Goal: Task Accomplishment & Management: Manage account settings

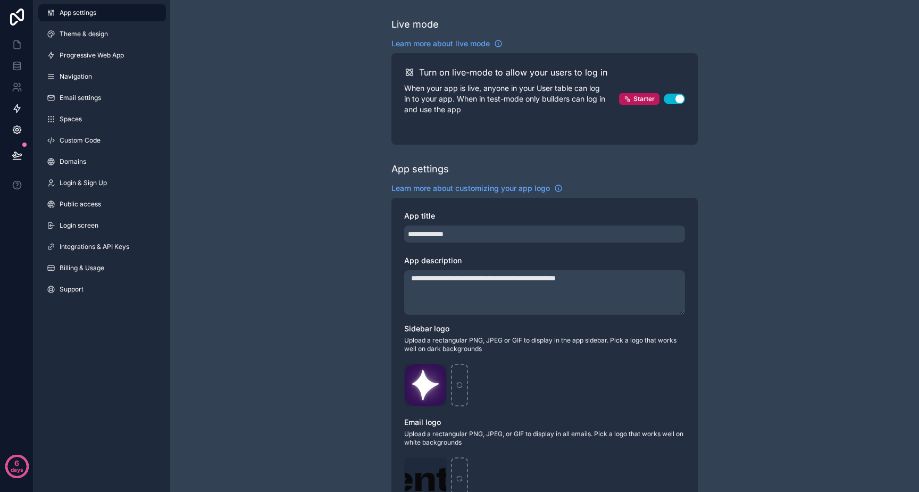
click at [30, 117] on link at bounding box center [17, 108] width 34 height 21
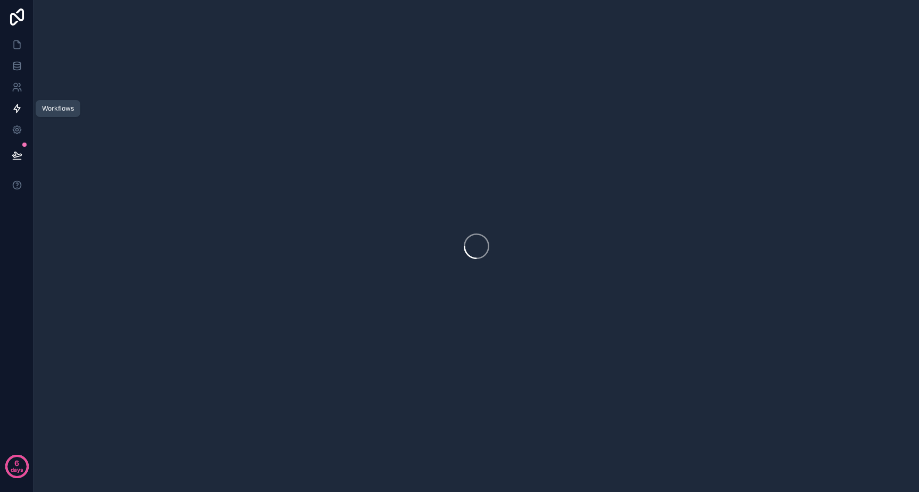
click at [22, 110] on icon at bounding box center [17, 108] width 11 height 11
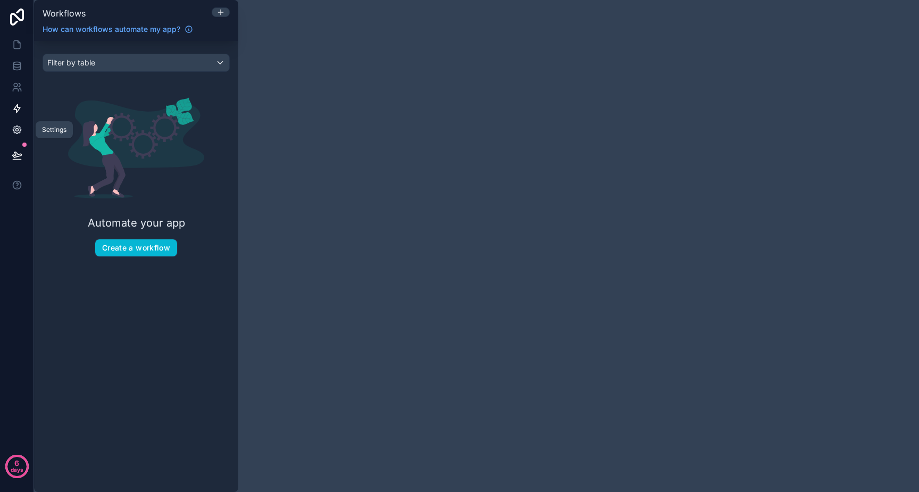
click at [19, 128] on icon at bounding box center [17, 129] width 11 height 11
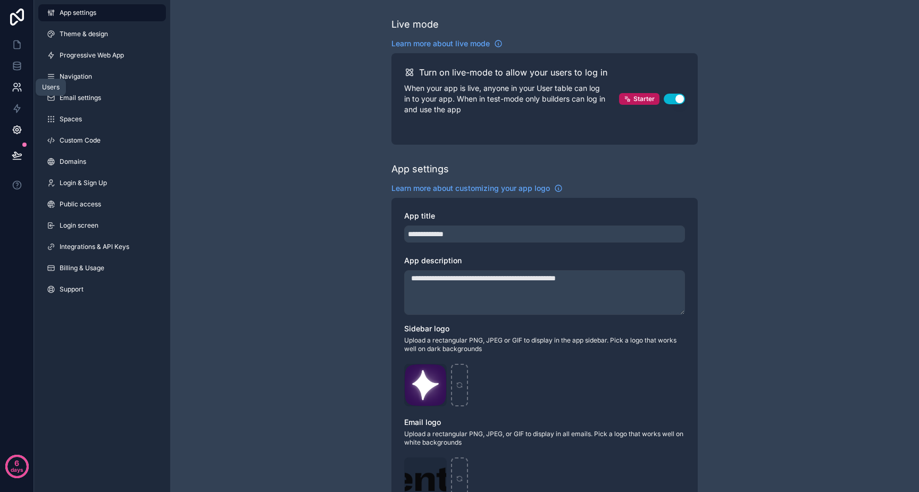
click at [19, 94] on link at bounding box center [17, 87] width 34 height 21
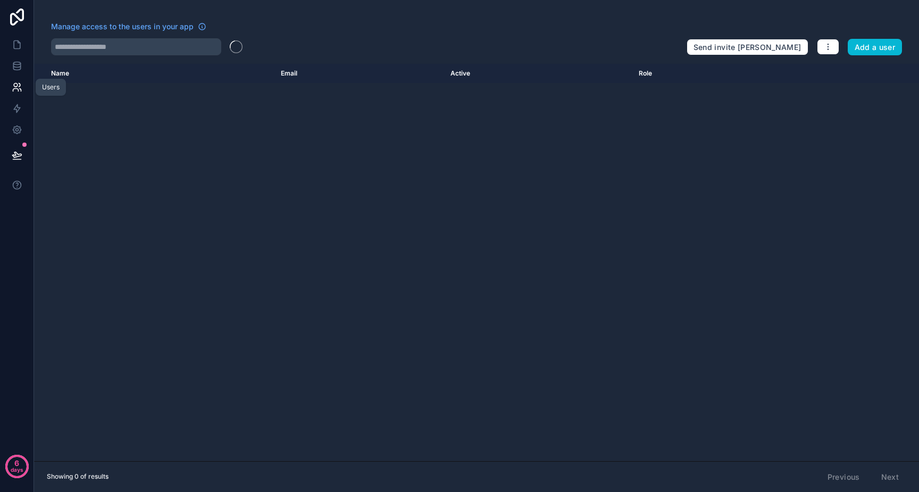
click at [20, 77] on link at bounding box center [17, 87] width 34 height 21
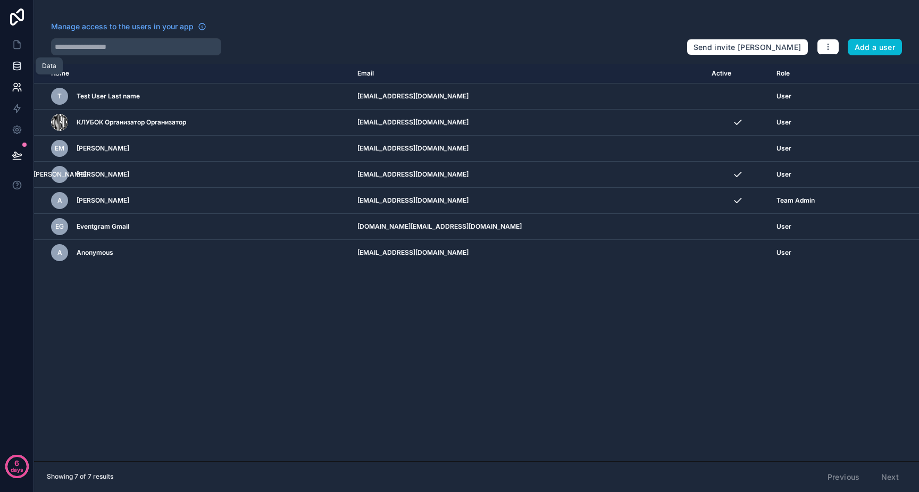
click at [21, 70] on icon at bounding box center [17, 66] width 11 height 11
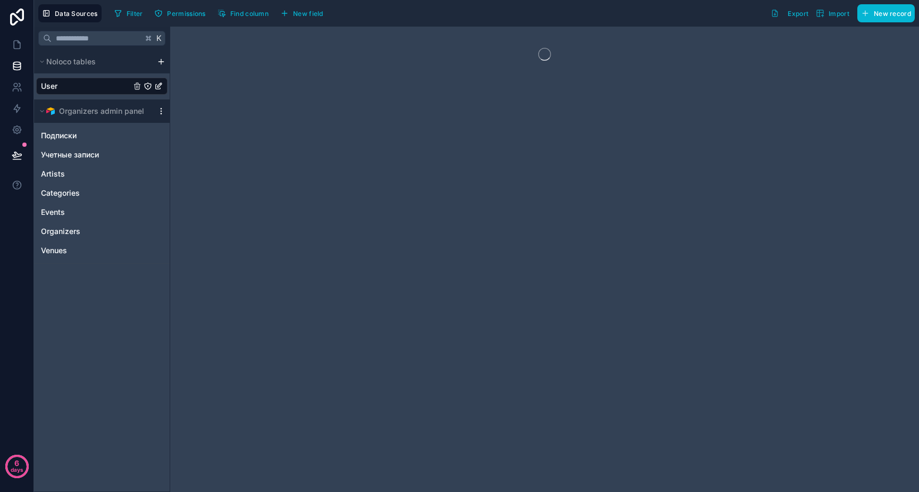
click at [159, 113] on icon "scrollable content" at bounding box center [161, 111] width 9 height 9
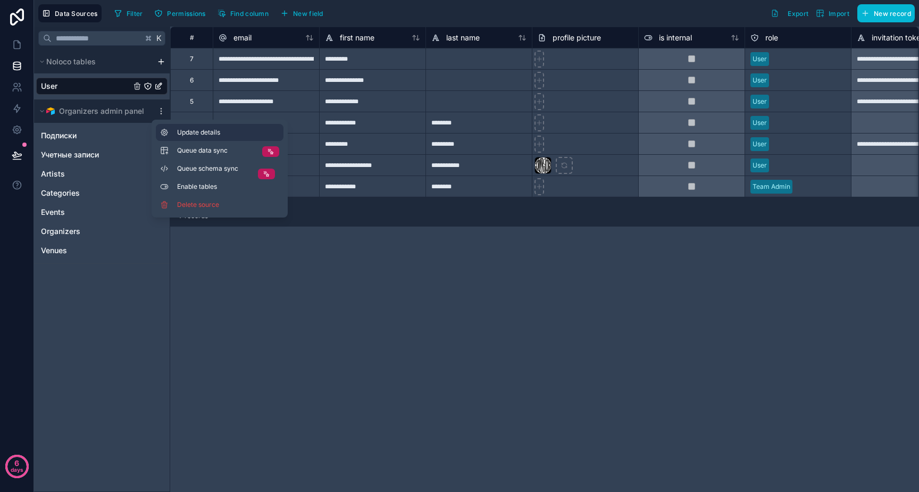
click at [172, 128] on button "Update details" at bounding box center [220, 132] width 128 height 17
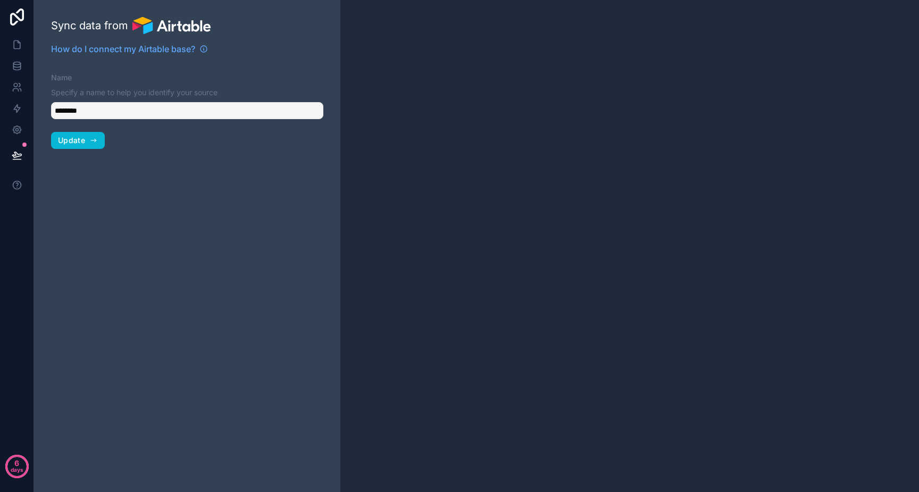
type input "**********"
click at [88, 137] on button "Update" at bounding box center [78, 140] width 54 height 17
